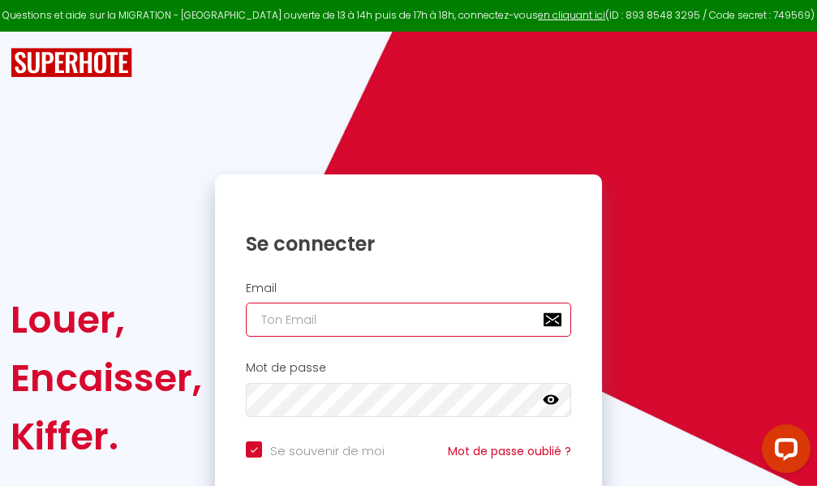
click at [393, 322] on input "email" at bounding box center [408, 320] width 325 height 34
type input "m"
checkbox input "true"
type input "ma"
checkbox input "true"
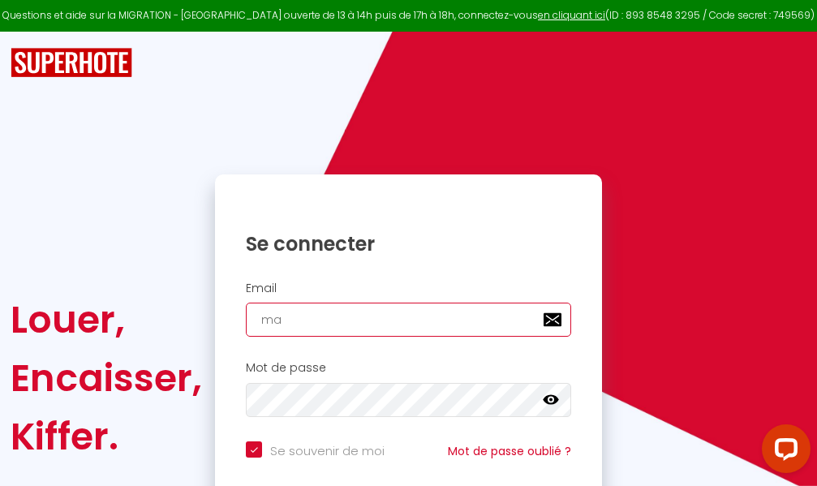
type input "mar"
checkbox input "true"
type input "marc"
checkbox input "true"
type input "marcd"
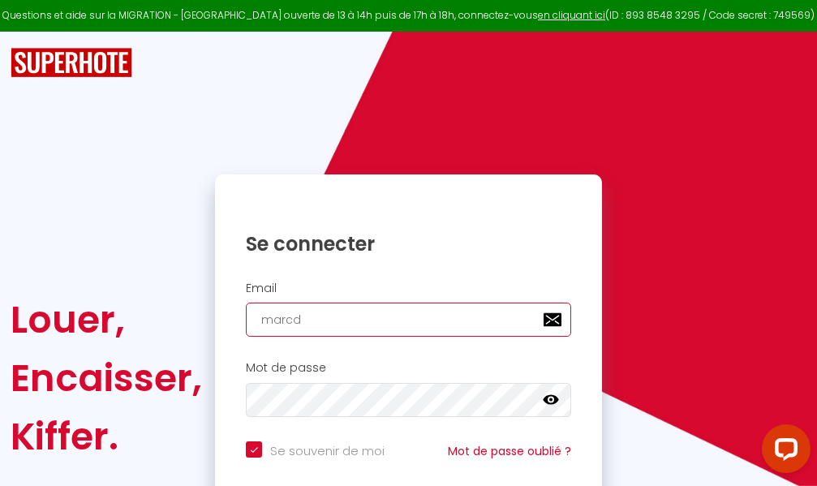
checkbox input "true"
type input "marcdp"
checkbox input "true"
type input "marcdpo"
checkbox input "true"
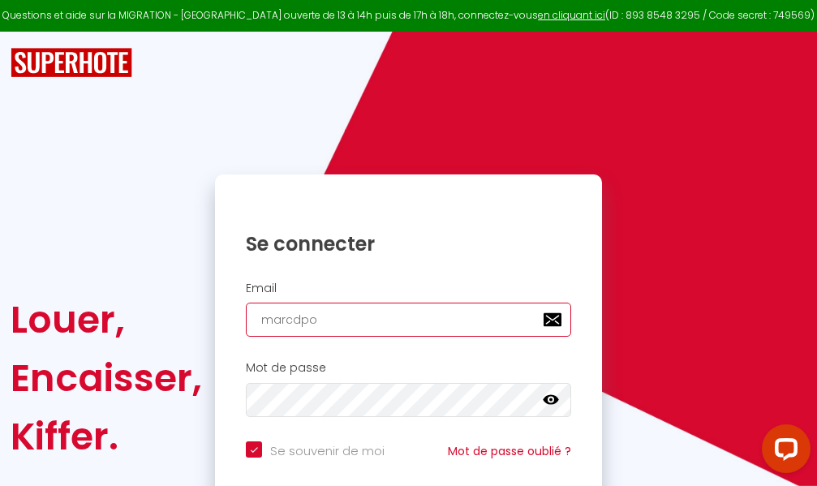
type input "marcdpoz"
checkbox input "true"
type input "marcdpoz."
checkbox input "true"
type input "marcdpoz.l"
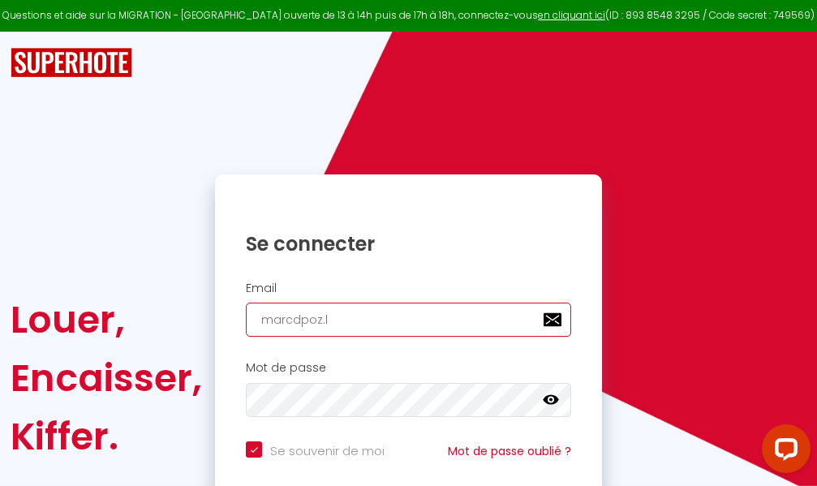
checkbox input "true"
type input "marcdpoz.lo"
checkbox input "true"
type input "marcdpoz.loc"
checkbox input "true"
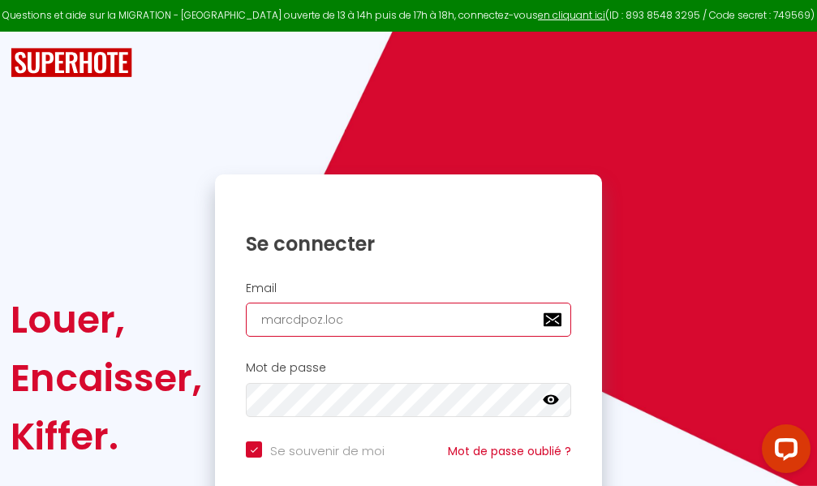
type input "marcdpoz.loca"
checkbox input "true"
type input "marcdpoz.locat"
checkbox input "true"
type input "marcdpoz.locati"
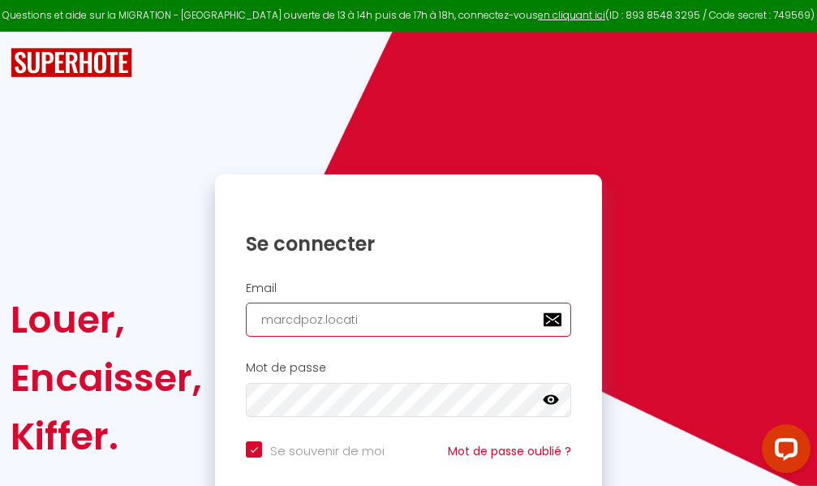
checkbox input "true"
type input "marcdpoz.locatio"
checkbox input "true"
type input "marcdpoz.location"
checkbox input "true"
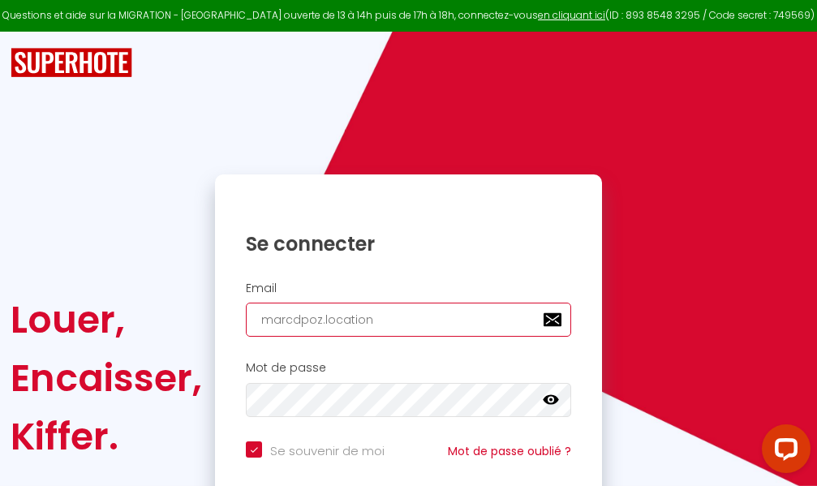
type input "marcdpoz.location@"
checkbox input "true"
type input "marcdpoz.location@g"
checkbox input "true"
type input "marcdpoz.location@gm"
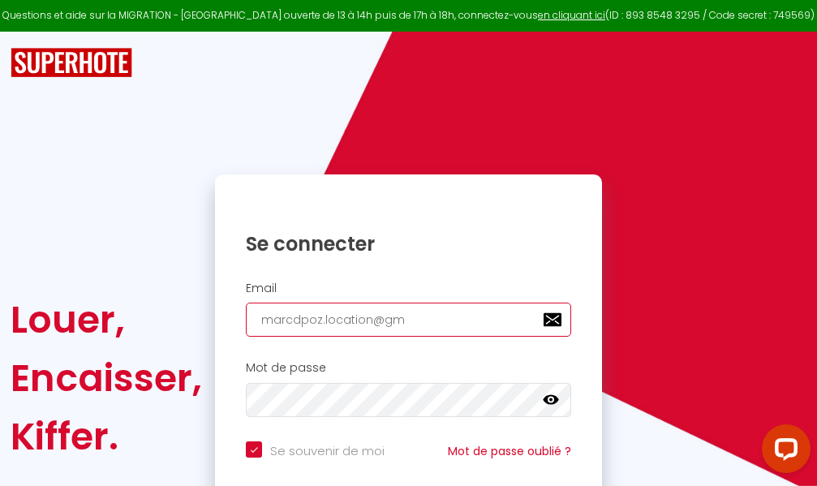
checkbox input "true"
type input "marcdpoz.location@gma"
checkbox input "true"
type input "marcdpoz.location@gmai"
checkbox input "true"
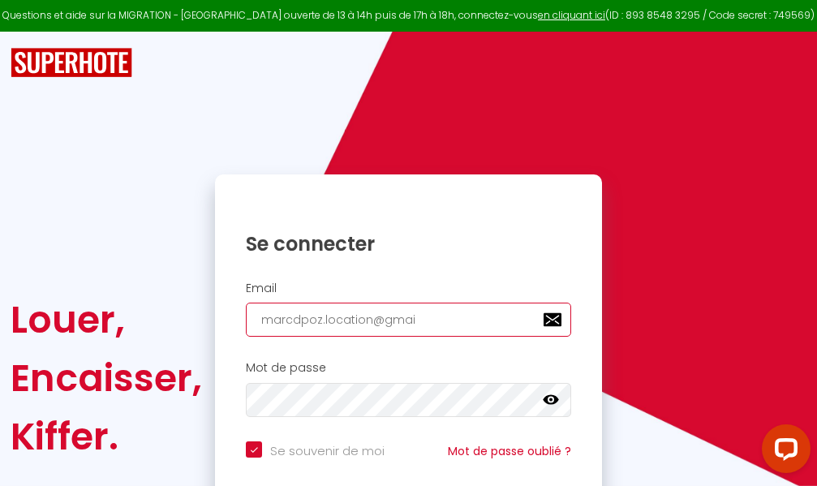
type input "[EMAIL_ADDRESS]"
checkbox input "true"
type input "[EMAIL_ADDRESS]."
checkbox input "true"
type input "marcdpoz.location@gmail.c"
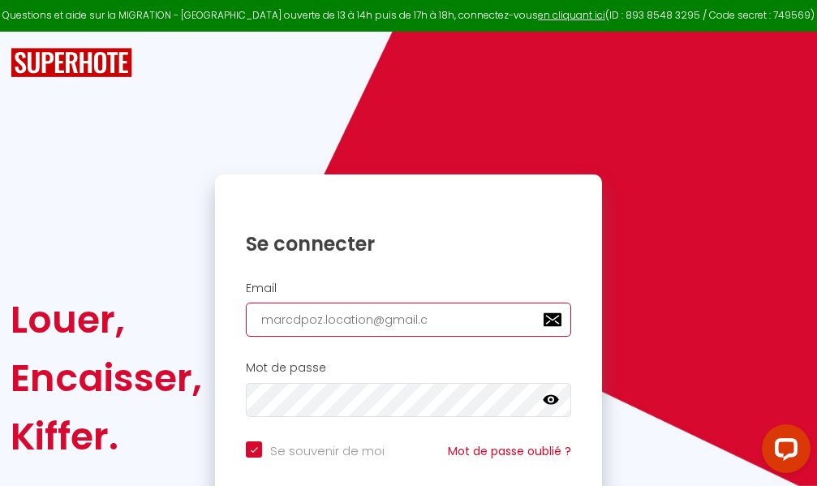
checkbox input "true"
type input "[EMAIL_ADDRESS][DOMAIN_NAME]"
checkbox input "true"
type input "[EMAIL_ADDRESS][DOMAIN_NAME]"
checkbox input "true"
